Goal: Task Accomplishment & Management: Manage account settings

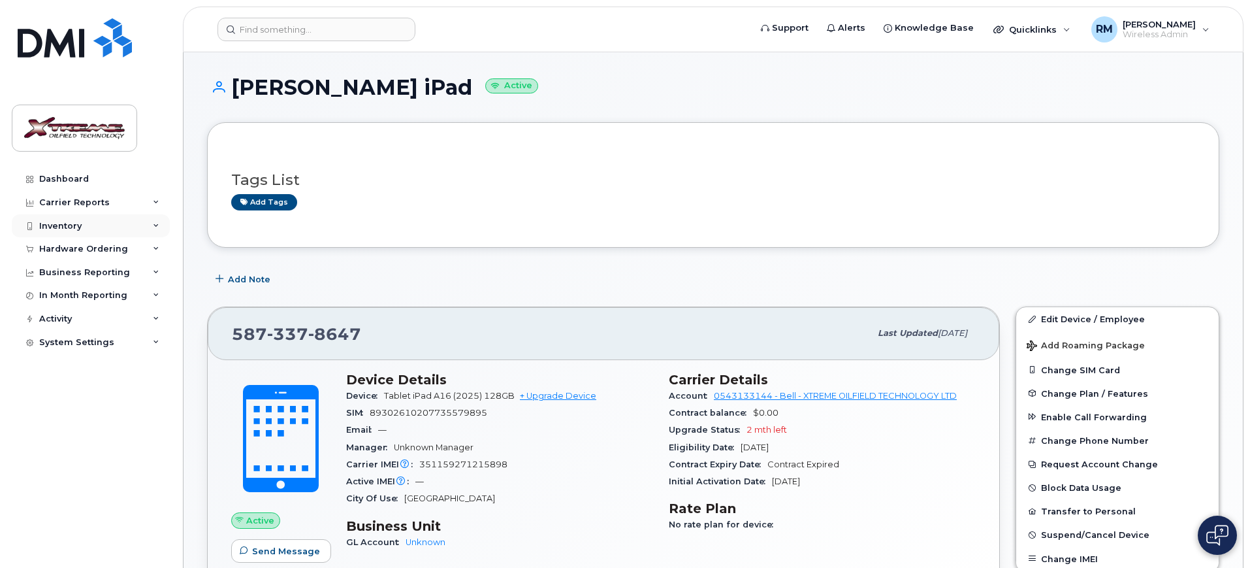
click at [90, 227] on div "Inventory" at bounding box center [91, 226] width 158 height 24
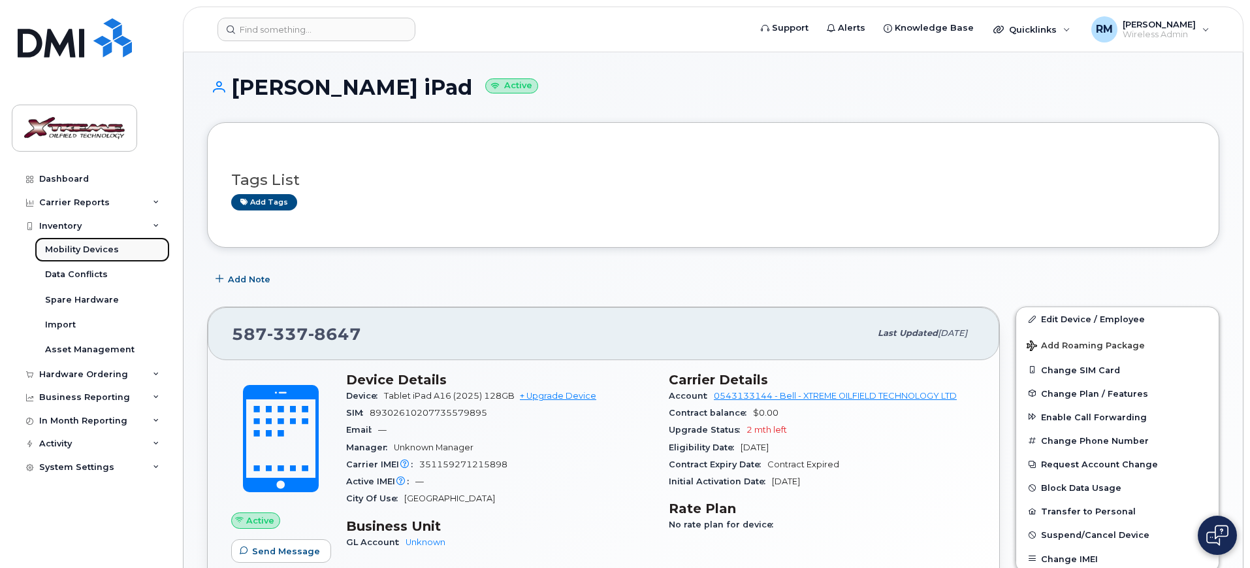
click at [99, 255] on link "Mobility Devices" at bounding box center [102, 249] width 135 height 25
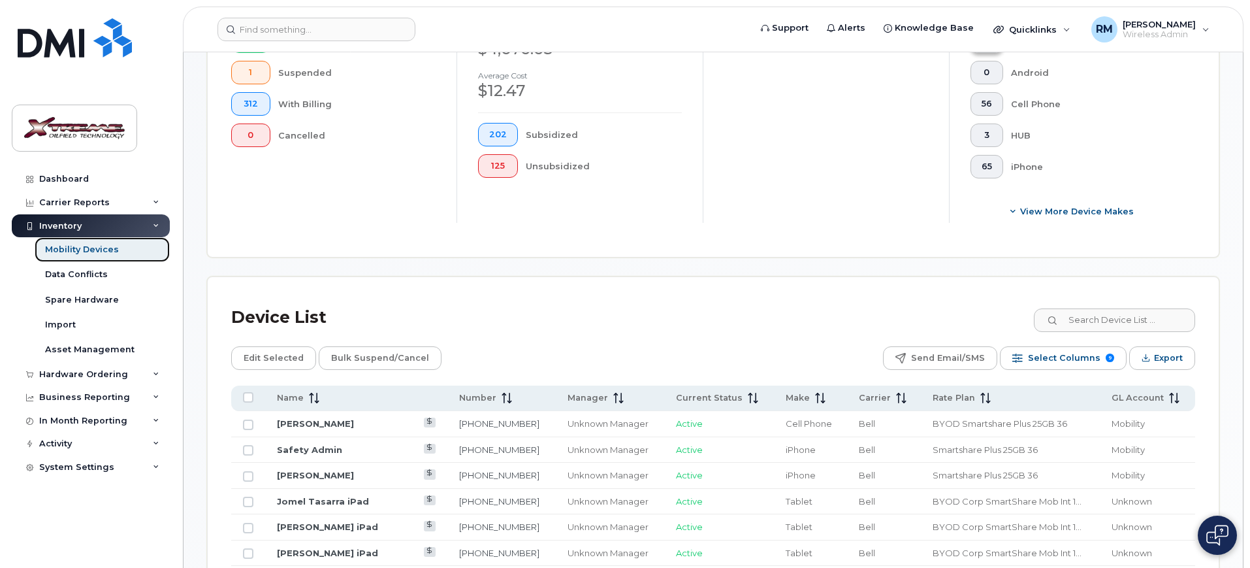
scroll to position [490, 0]
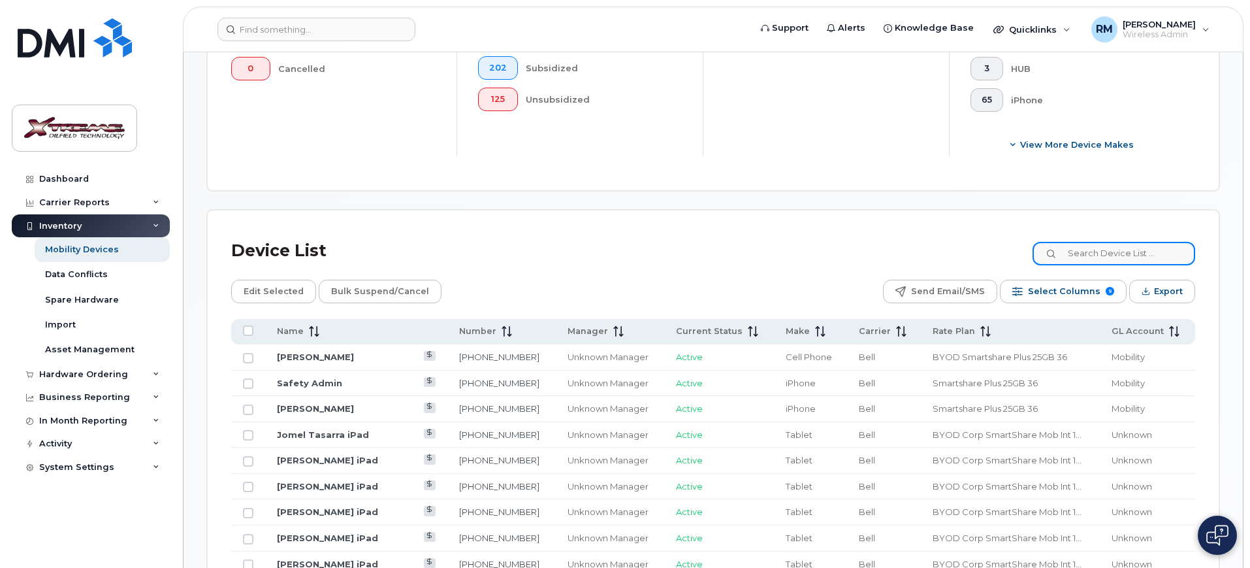
click at [1134, 242] on input at bounding box center [1114, 254] width 163 height 24
type input "6753"
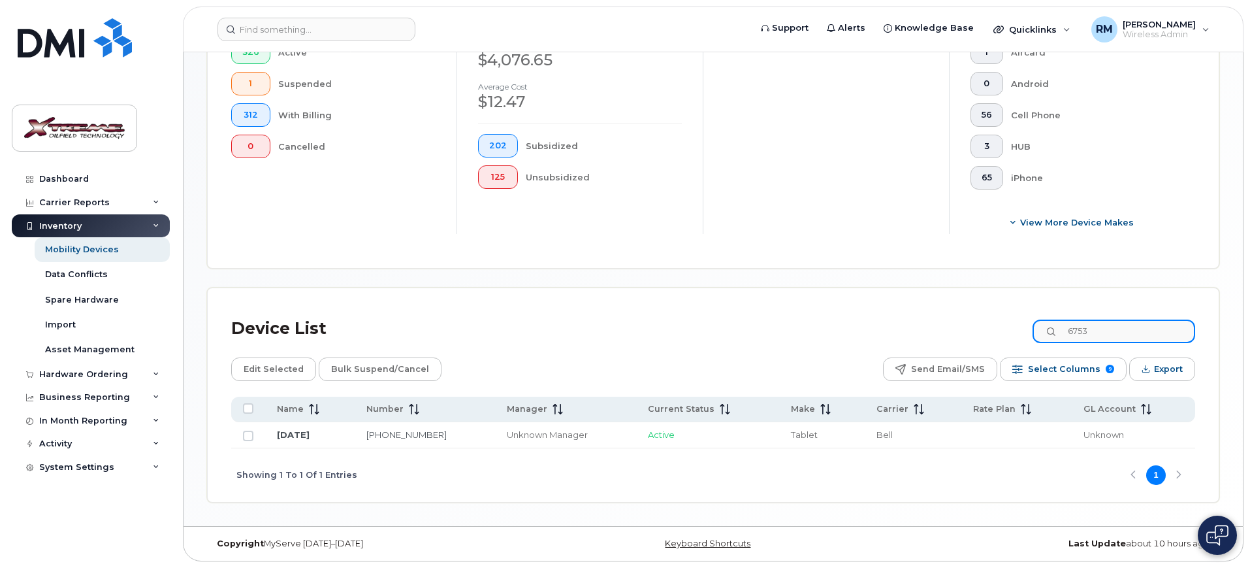
scroll to position [401, 0]
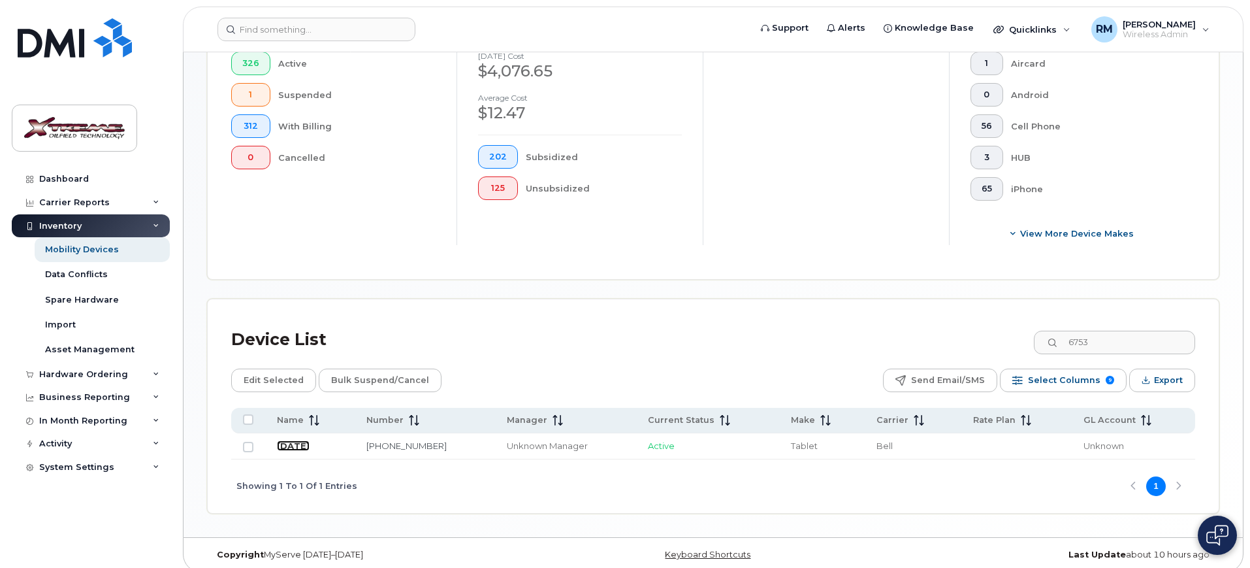
click at [290, 440] on link "July 5" at bounding box center [293, 445] width 33 height 10
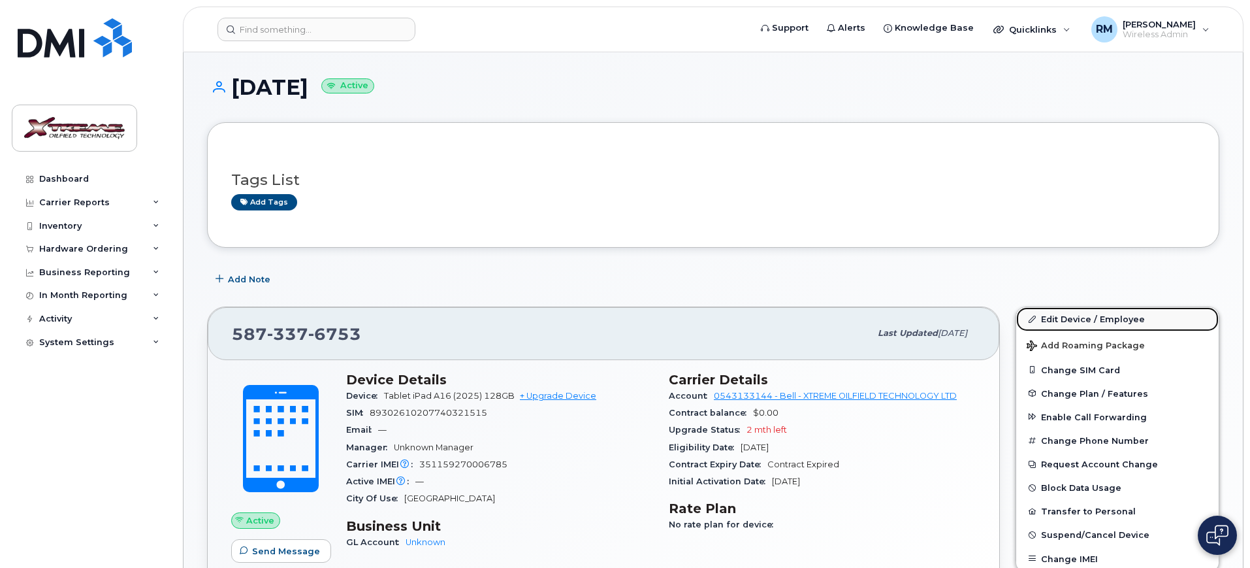
click at [1052, 329] on link "Edit Device / Employee" at bounding box center [1118, 319] width 203 height 24
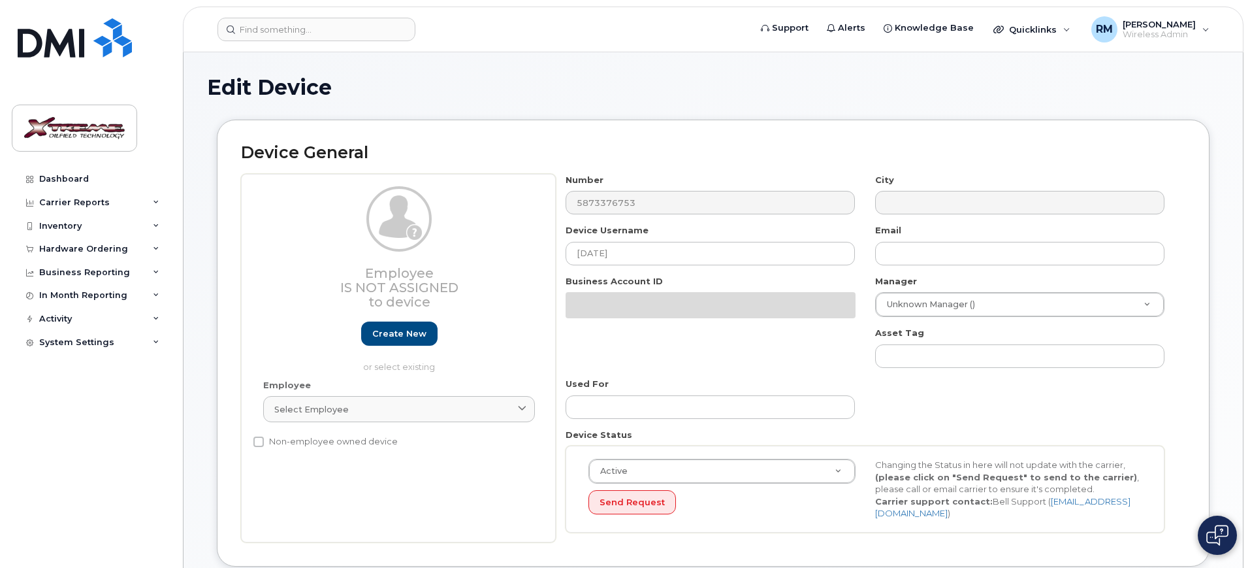
select select "4343095"
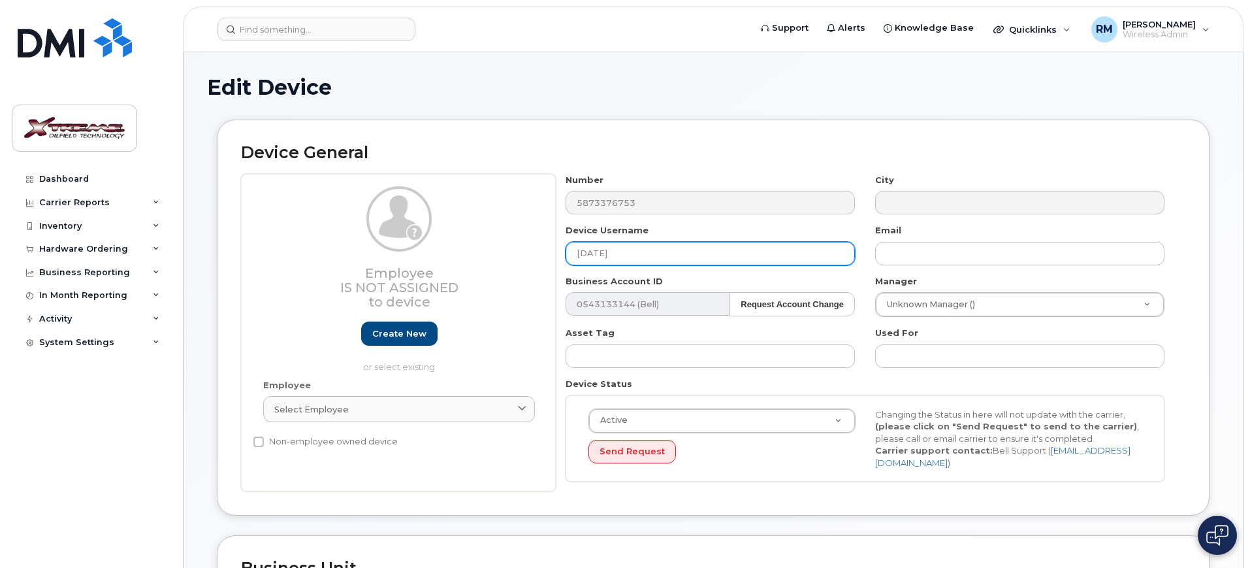
click at [691, 253] on input "[DATE]" at bounding box center [710, 254] width 289 height 24
type input "J"
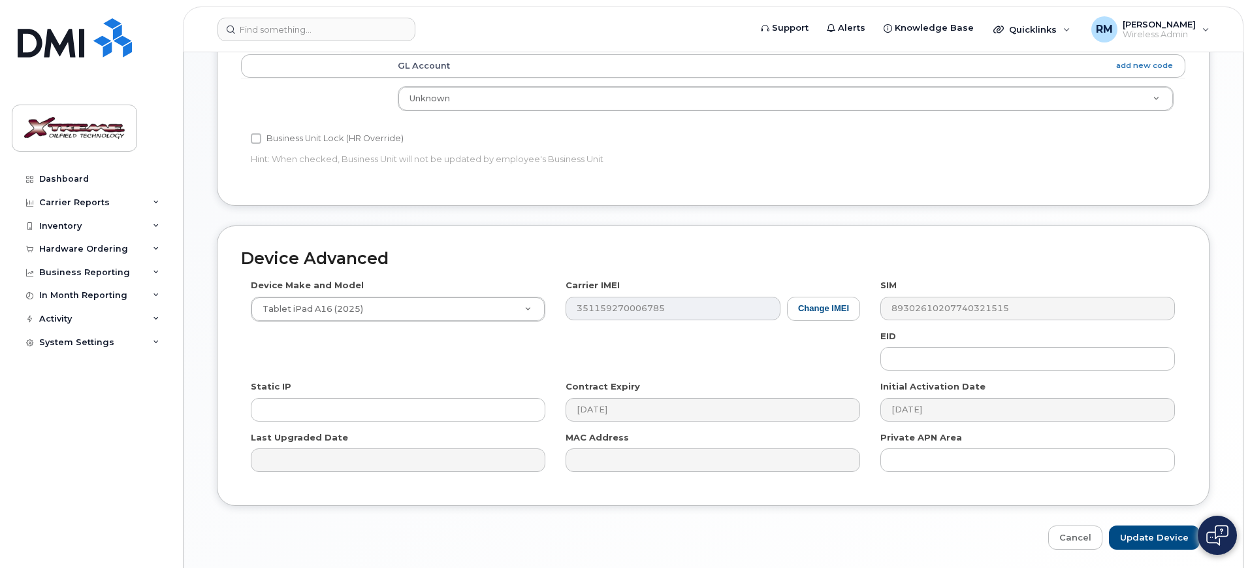
scroll to position [577, 0]
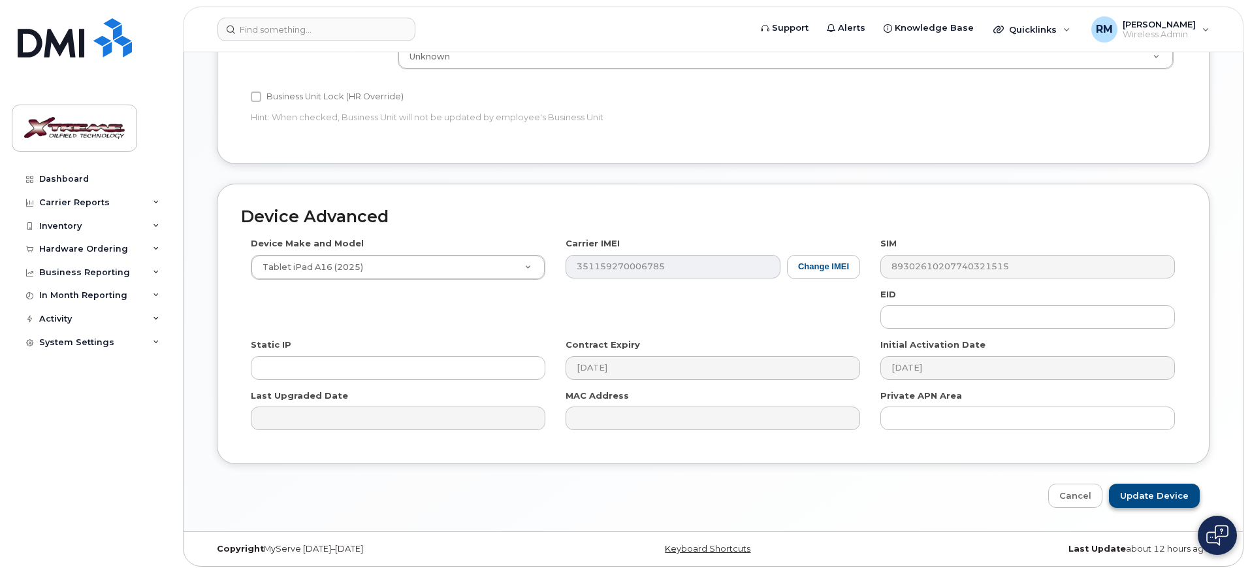
type input "[PERSON_NAME] iPad"
click at [1130, 483] on input "Update Device" at bounding box center [1154, 495] width 91 height 24
type input "Saving..."
